Goal: Transaction & Acquisition: Purchase product/service

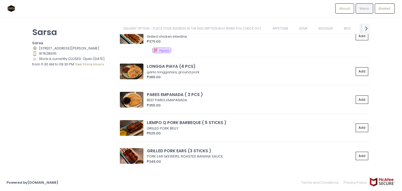
scroll to position [325, 0]
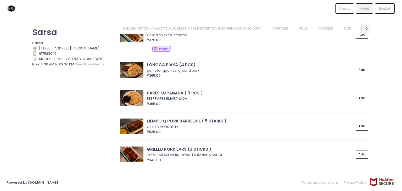
click at [129, 94] on img at bounding box center [132, 98] width 24 height 16
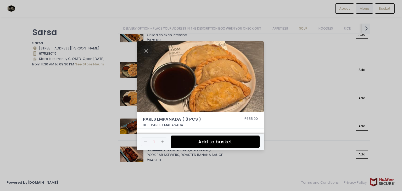
click at [270, 86] on div "PARES EMPANADA ( 3 PCS ) ₱355.00 BEEF PARES EMAPANADA Remove Created with Sketc…" at bounding box center [201, 95] width 402 height 191
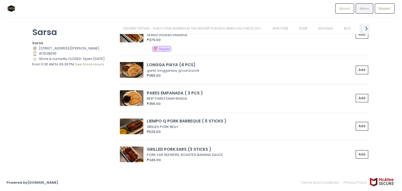
click at [141, 64] on img at bounding box center [132, 70] width 24 height 16
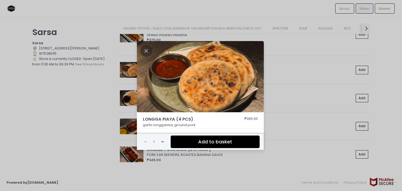
click at [324, 106] on div "LONGGA PIAYA (4 PCS) ₱365.00 garlic longganisa, ground pork Remove Created with…" at bounding box center [201, 95] width 402 height 191
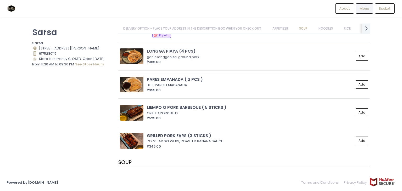
scroll to position [339, 0]
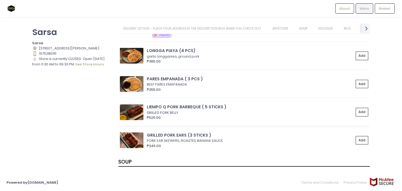
click at [132, 108] on img at bounding box center [132, 112] width 24 height 16
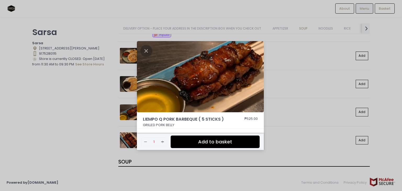
click at [290, 103] on div "LIEMPO Q PORK BARBEQUE ( 5 STICKS ) ₱525.00 GRILLED PORK BELLY Remove Created w…" at bounding box center [201, 95] width 402 height 191
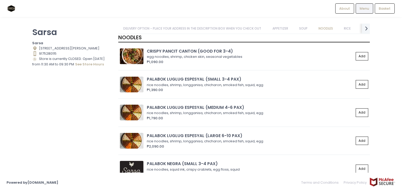
scroll to position [588, 0]
click at [134, 86] on img at bounding box center [132, 85] width 24 height 16
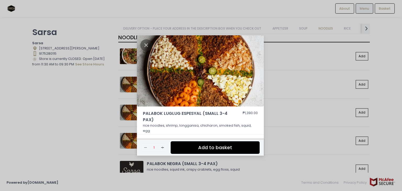
click at [275, 110] on div "PALABOK LUGLUG ESPESYAL (SMALL 3-4 PAX) ₱1,390.00 rice noodles, shrimp, longgan…" at bounding box center [201, 95] width 402 height 191
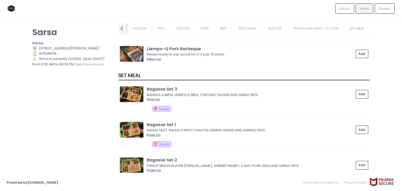
scroll to position [1973, 0]
click at [83, 138] on div "[PERSON_NAME] Location Created with Sketch. [STREET_ADDRESS][PERSON_NAME] Conta…" at bounding box center [72, 93] width 86 height 139
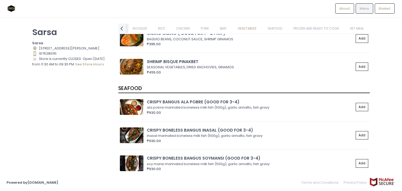
scroll to position [1619, 0]
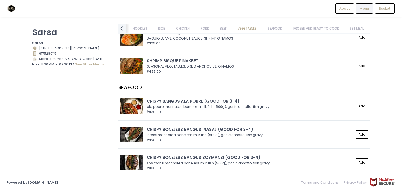
click at [62, 115] on div "[PERSON_NAME] Location Created with Sketch. [STREET_ADDRESS][PERSON_NAME] Conta…" at bounding box center [72, 93] width 86 height 139
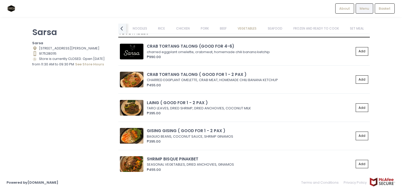
scroll to position [1521, 0]
click at [186, 28] on link "CHICKEN" at bounding box center [183, 29] width 24 height 10
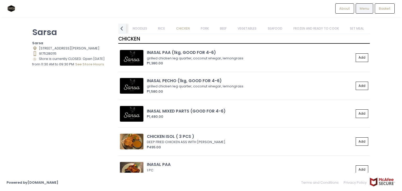
scroll to position [1054, 0]
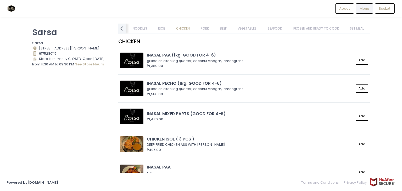
click at [200, 27] on link "PORK" at bounding box center [205, 29] width 18 height 10
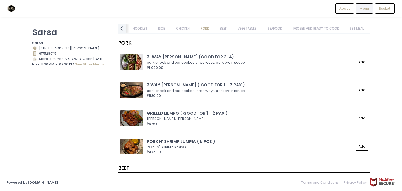
scroll to position [1263, 0]
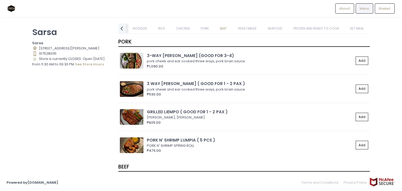
click at [168, 27] on link "RICE" at bounding box center [161, 29] width 17 height 10
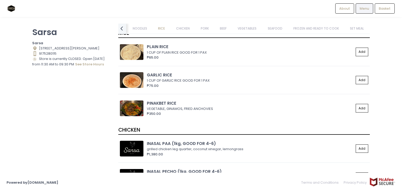
scroll to position [958, 0]
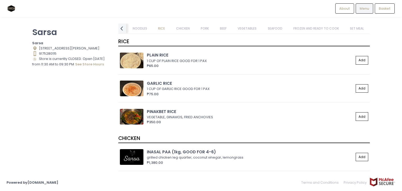
click at [176, 26] on link "CHICKEN" at bounding box center [183, 29] width 24 height 10
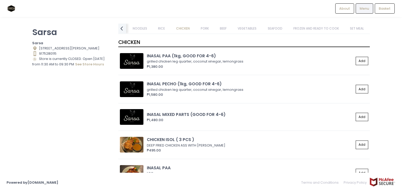
scroll to position [1054, 0]
click at [213, 29] on link "PORK" at bounding box center [205, 29] width 18 height 10
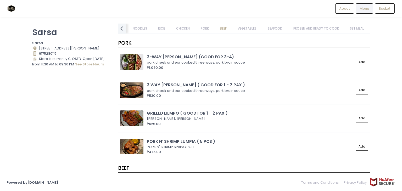
scroll to position [1263, 0]
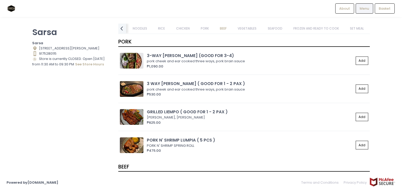
click at [224, 29] on link "BEEF" at bounding box center [223, 29] width 17 height 10
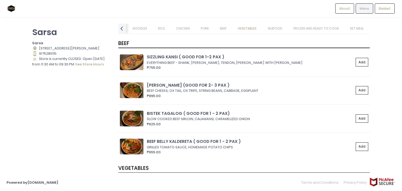
scroll to position [1387, 0]
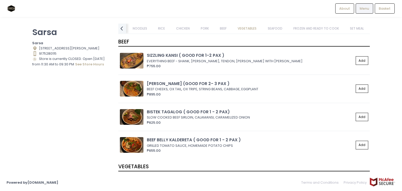
click at [210, 31] on link "PORK" at bounding box center [205, 29] width 18 height 10
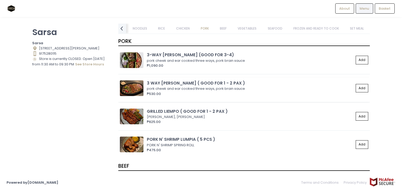
scroll to position [1263, 0]
click at [132, 88] on img at bounding box center [132, 89] width 24 height 16
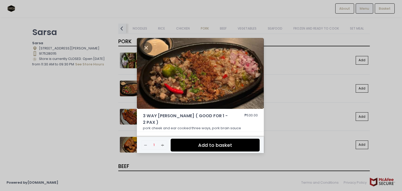
drag, startPoint x: 171, startPoint y: 85, endPoint x: 112, endPoint y: 125, distance: 71.0
click at [112, 125] on div "3 WAY PORK SISIG ( GOOD FOR 1 - 2 PAX ) ₱530.00 pork cheek and ear cooked three…" at bounding box center [201, 95] width 402 height 191
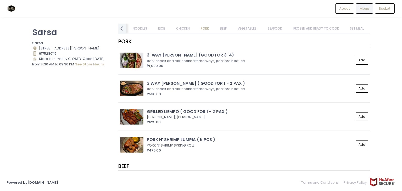
click at [112, 125] on div "[PERSON_NAME] Location Created with Sketch. [STREET_ADDRESS][PERSON_NAME] Conta…" at bounding box center [72, 93] width 86 height 139
click at [135, 90] on img at bounding box center [132, 89] width 24 height 16
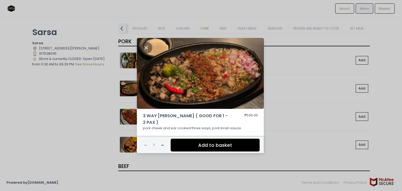
drag, startPoint x: 192, startPoint y: 79, endPoint x: 95, endPoint y: 113, distance: 103.9
click at [95, 113] on div "3 WAY PORK SISIG ( GOOD FOR 1 - 2 PAX ) ₱530.00 pork cheek and ear cooked three…" at bounding box center [201, 95] width 402 height 191
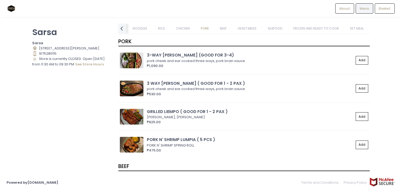
click at [174, 31] on link "CHICKEN" at bounding box center [183, 29] width 24 height 10
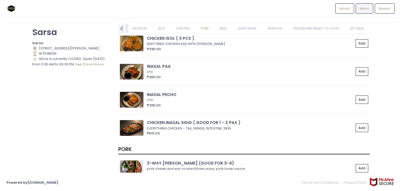
scroll to position [1154, 0]
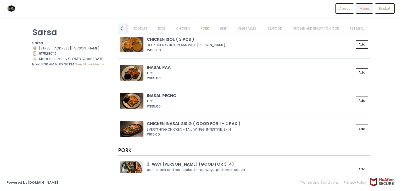
click at [133, 126] on img at bounding box center [132, 129] width 24 height 16
